Goal: Submit feedback/report problem

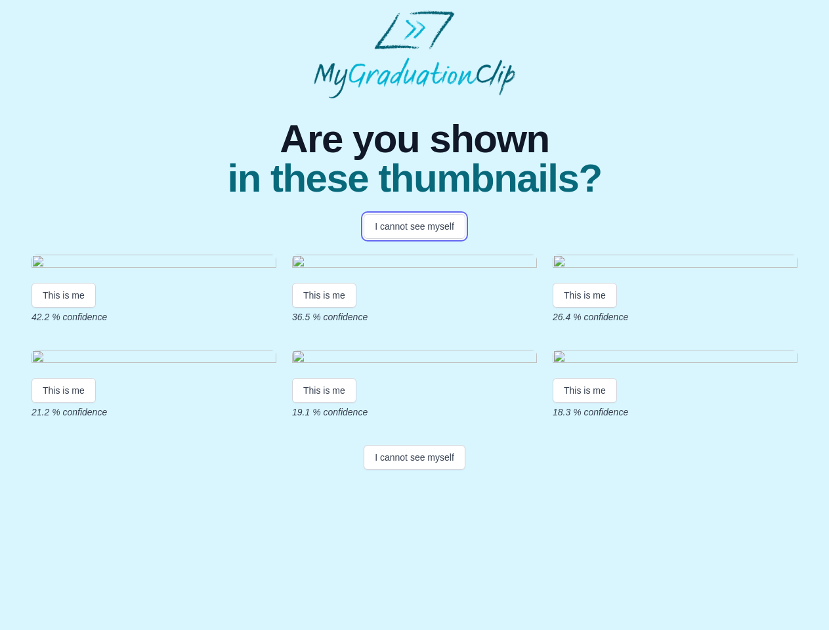
click at [414, 227] on button "I cannot see myself" at bounding box center [415, 226] width 102 height 25
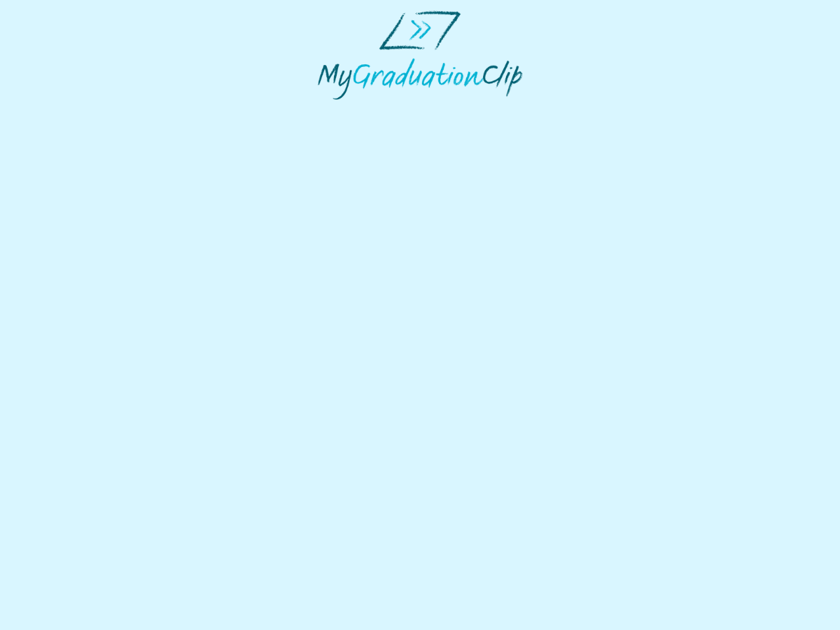
click at [64, 110] on html at bounding box center [420, 55] width 840 height 110
click at [326, 110] on html at bounding box center [420, 55] width 840 height 110
click at [588, 110] on html at bounding box center [420, 55] width 840 height 110
click at [64, 110] on html at bounding box center [420, 55] width 840 height 110
click at [326, 110] on html at bounding box center [420, 55] width 840 height 110
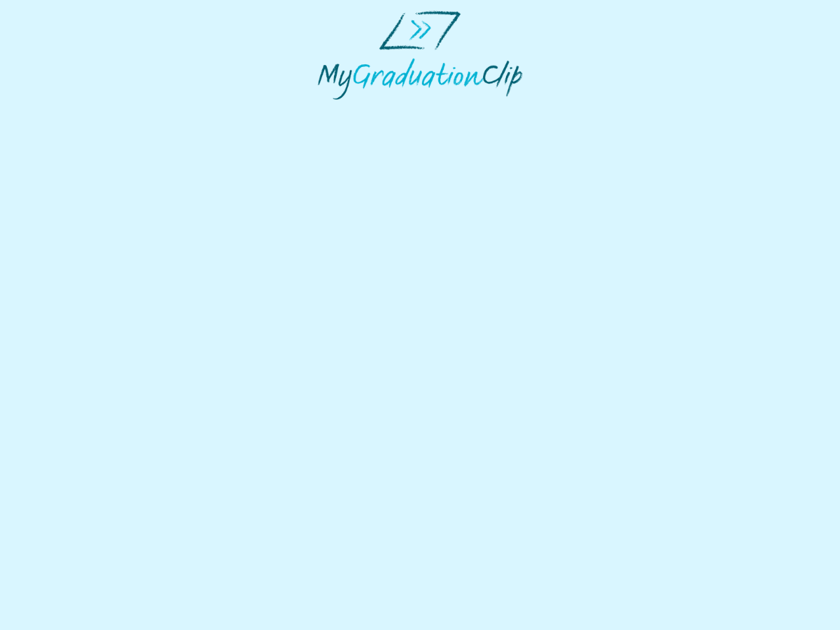
click at [588, 110] on html at bounding box center [420, 55] width 840 height 110
